Goal: Book appointment/travel/reservation

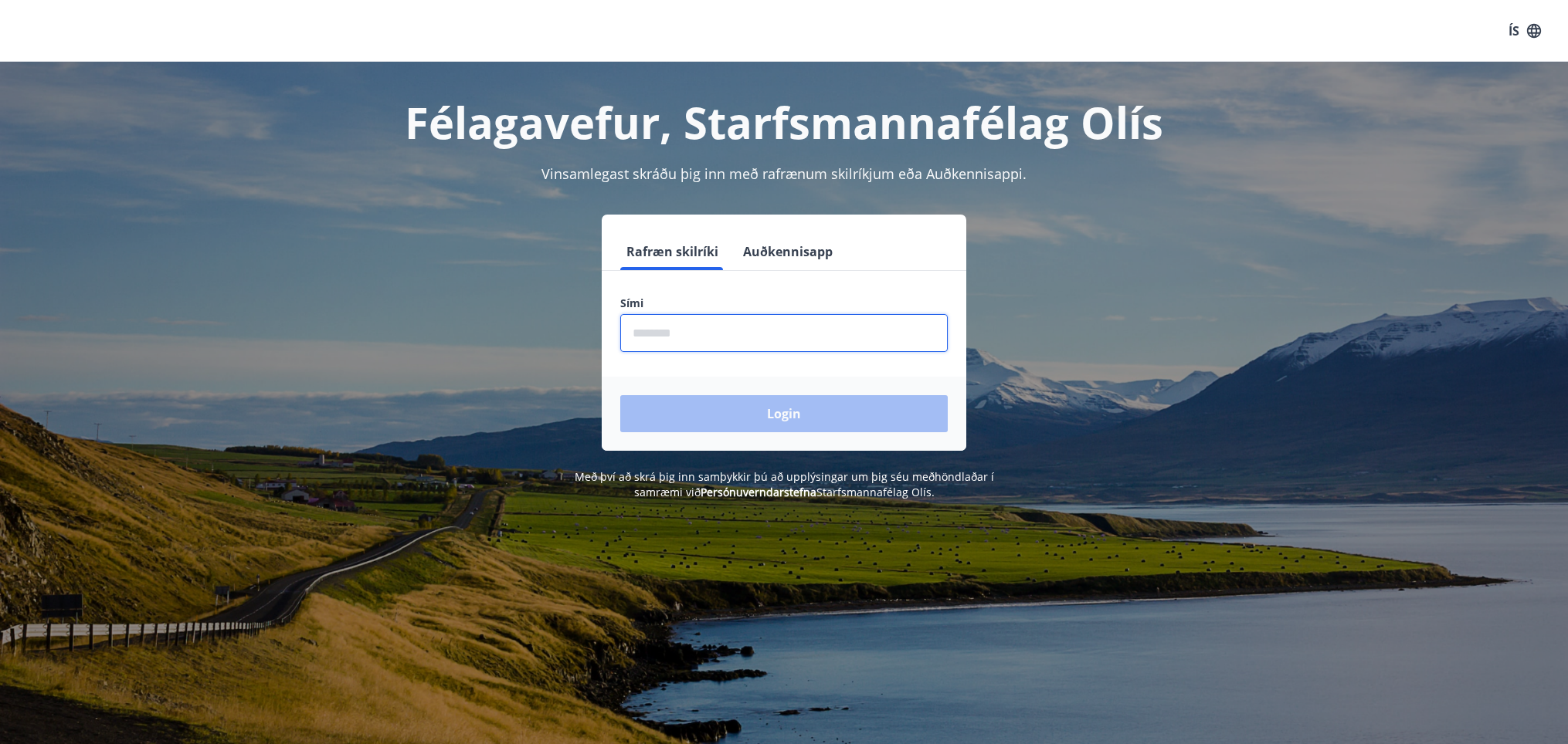
click at [672, 336] on input "phone" at bounding box center [784, 333] width 327 height 38
type input "********"
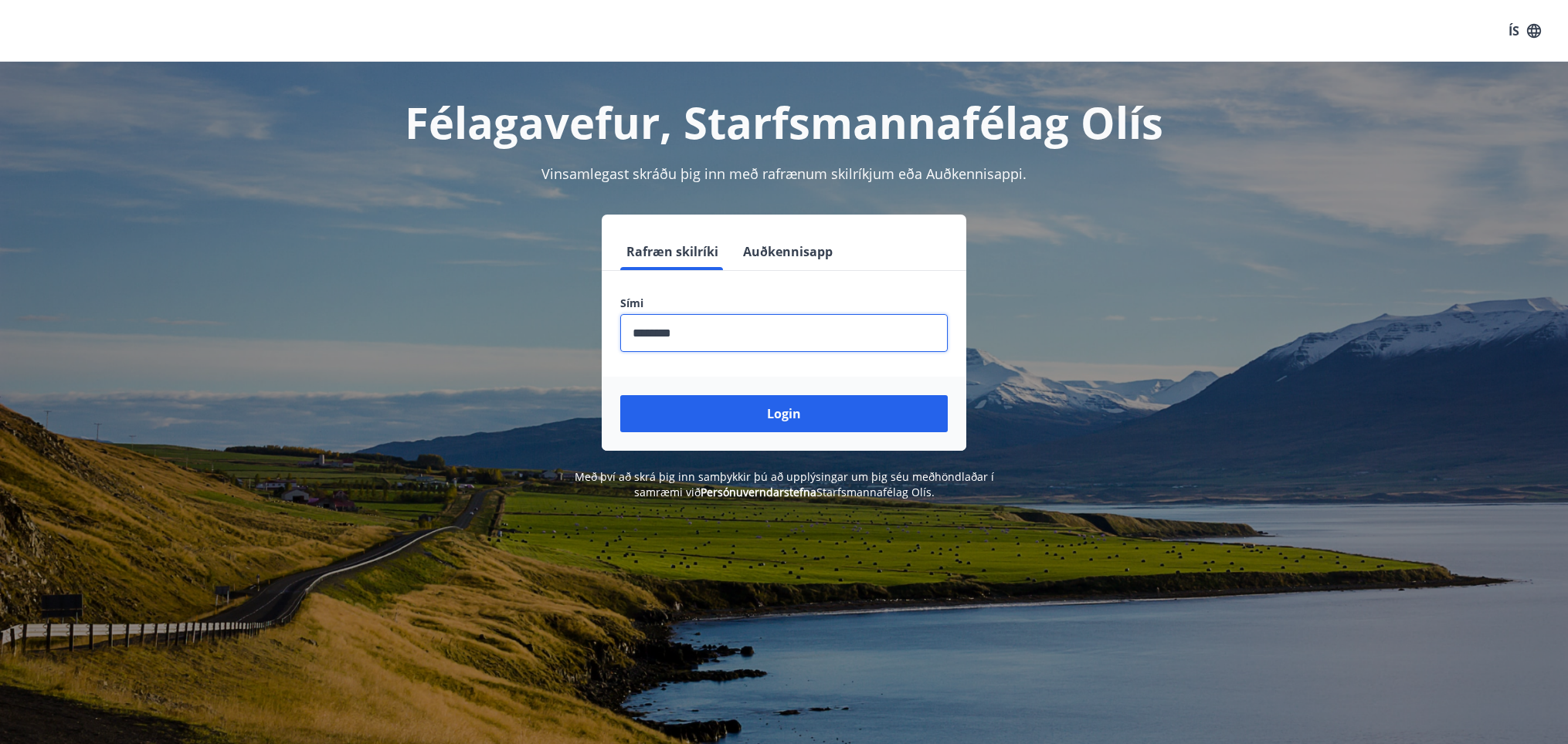
click at [620, 395] on button "Login" at bounding box center [784, 413] width 327 height 37
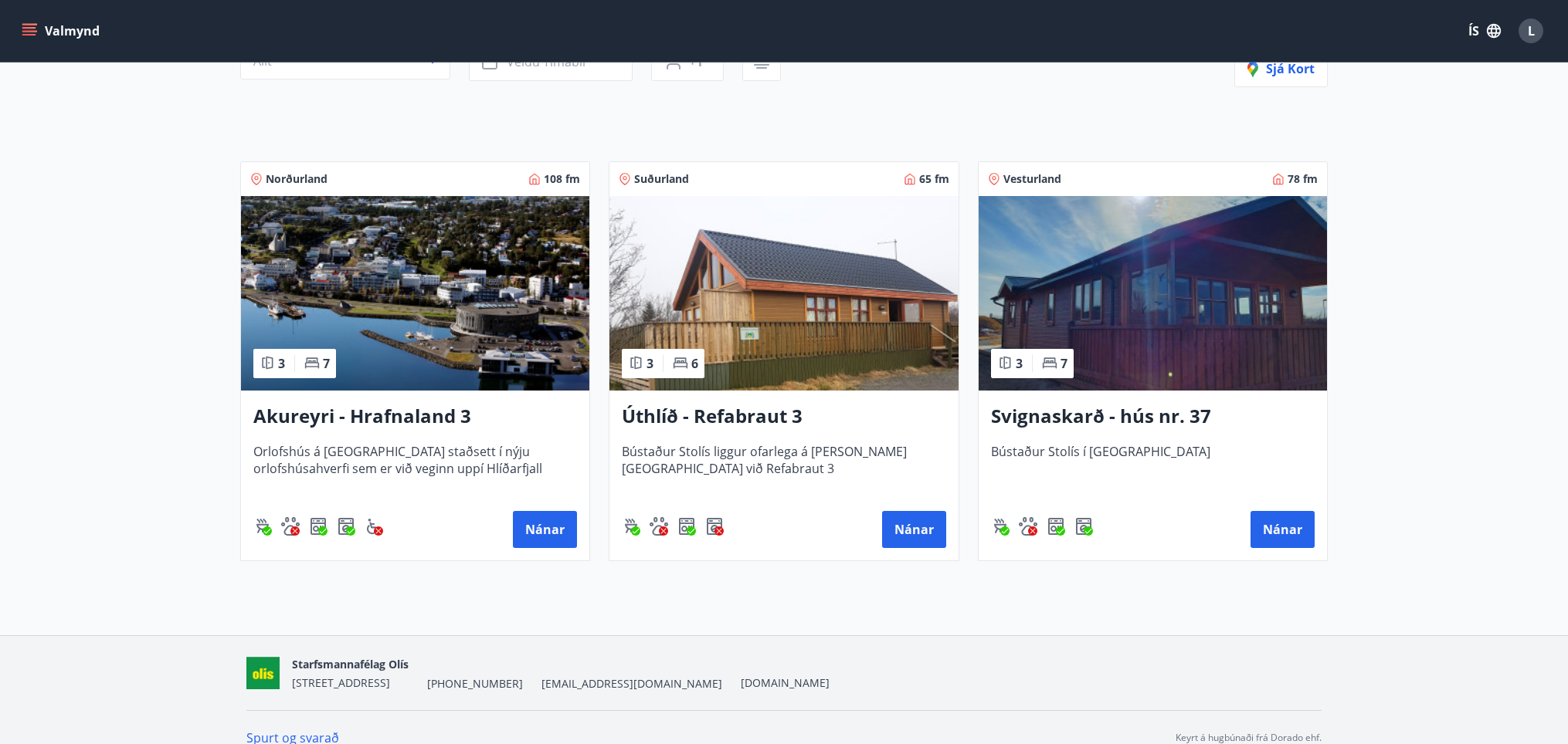
scroll to position [214, 0]
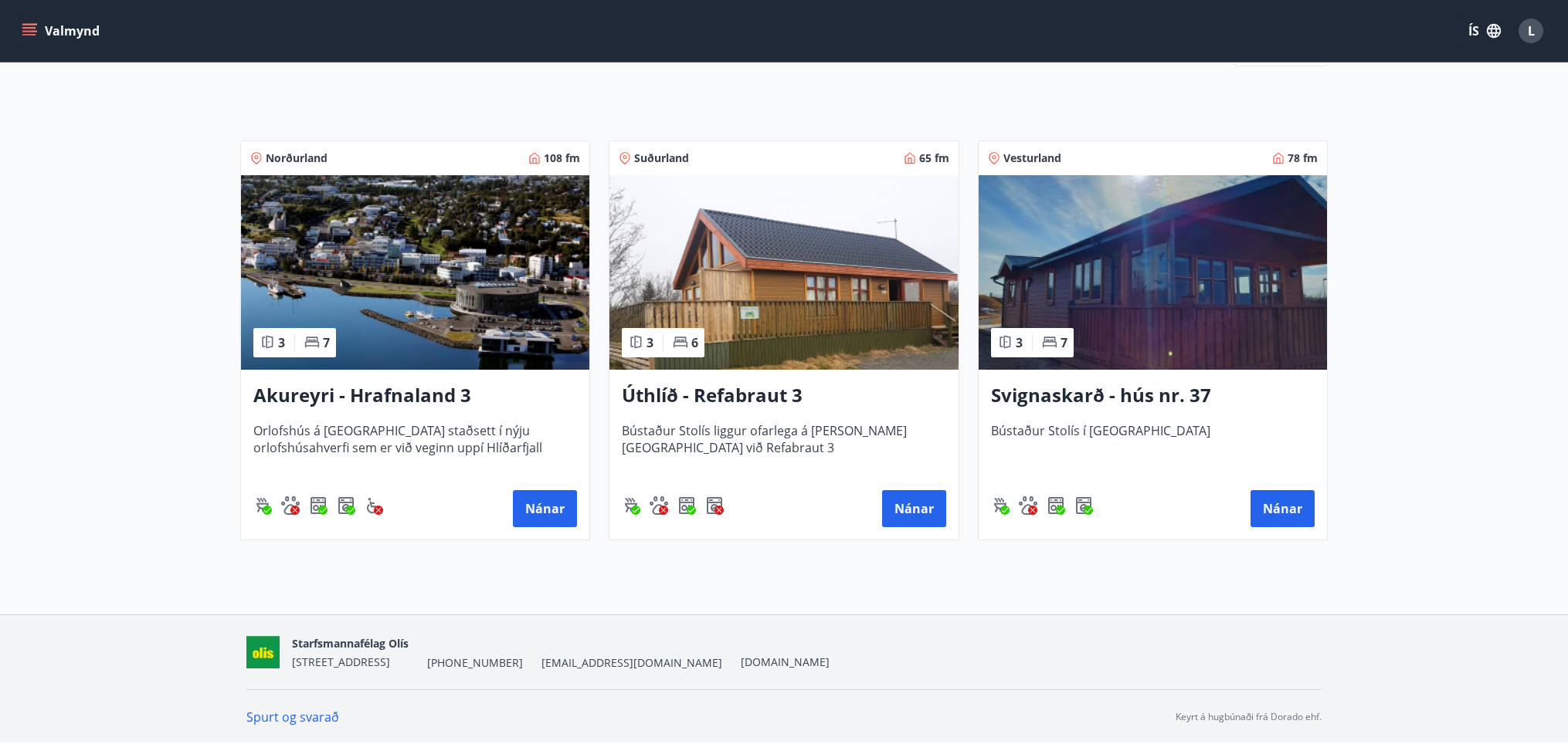
click at [438, 302] on img at bounding box center [415, 272] width 348 height 195
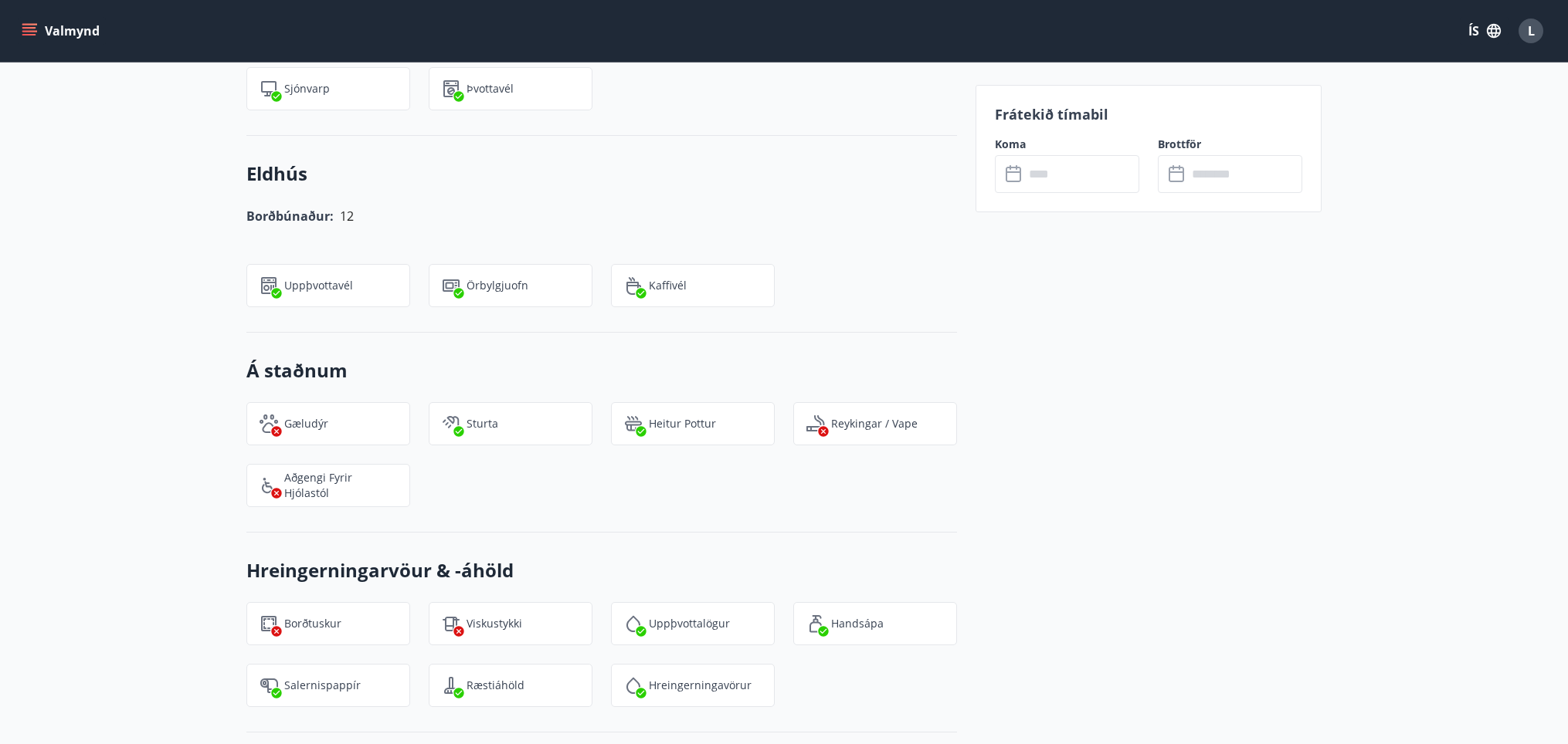
scroll to position [1223, 0]
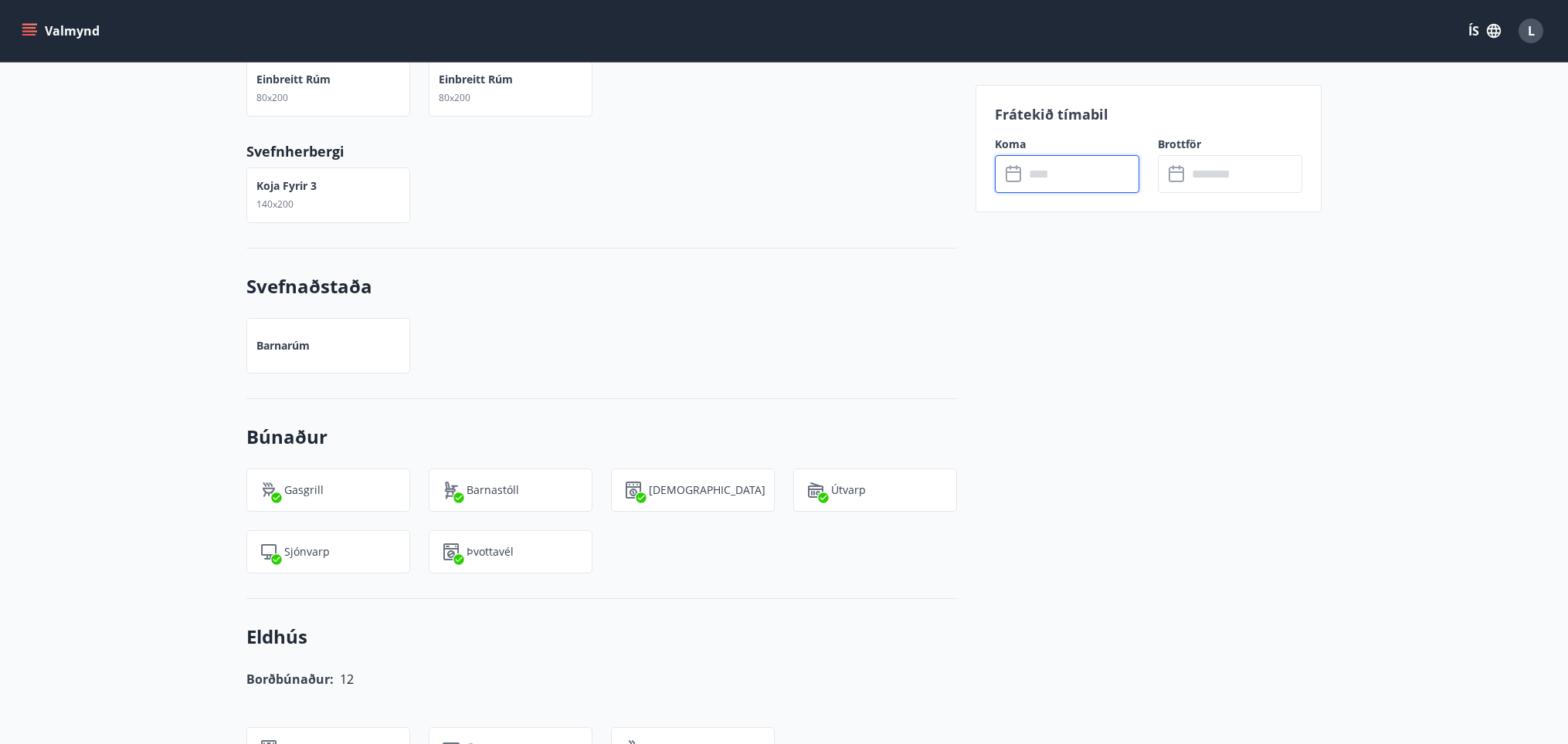
click at [1054, 179] on input "text" at bounding box center [1081, 174] width 115 height 38
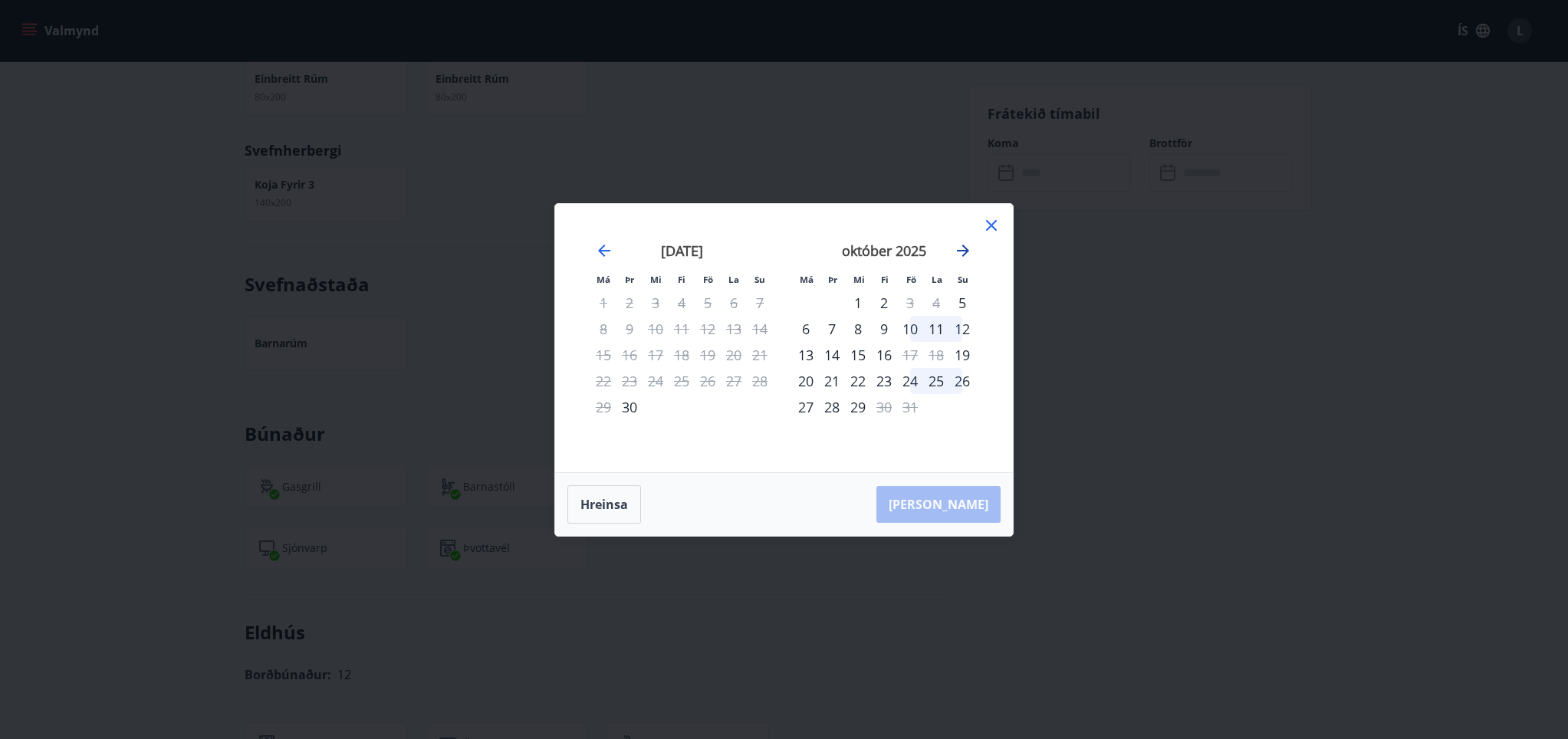
click at [967, 250] on icon "Move forward to switch to the next month." at bounding box center [963, 251] width 12 height 12
click at [966, 253] on icon "Move forward to switch to the next month." at bounding box center [963, 251] width 12 height 12
click at [607, 249] on icon "Move backward to switch to the previous month." at bounding box center [605, 251] width 19 height 19
click at [989, 230] on icon at bounding box center [991, 225] width 19 height 19
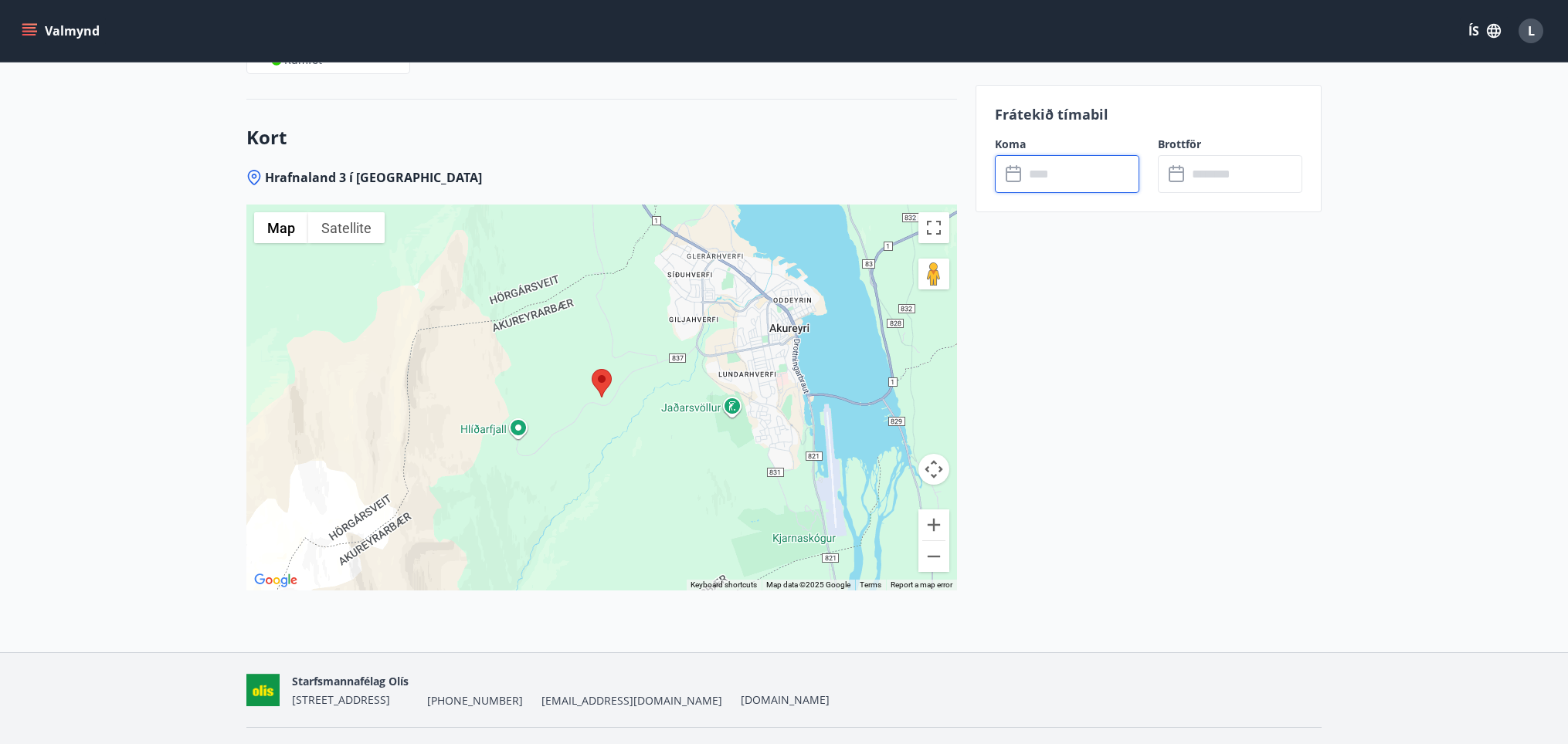
scroll to position [2458, 0]
